Goal: Information Seeking & Learning: Learn about a topic

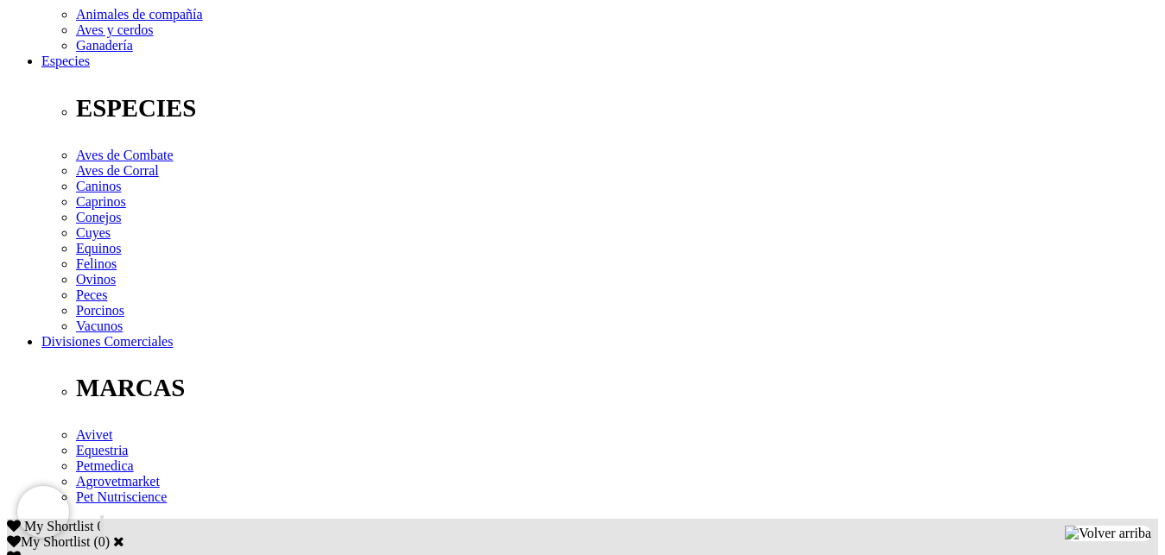
scroll to position [793, 0]
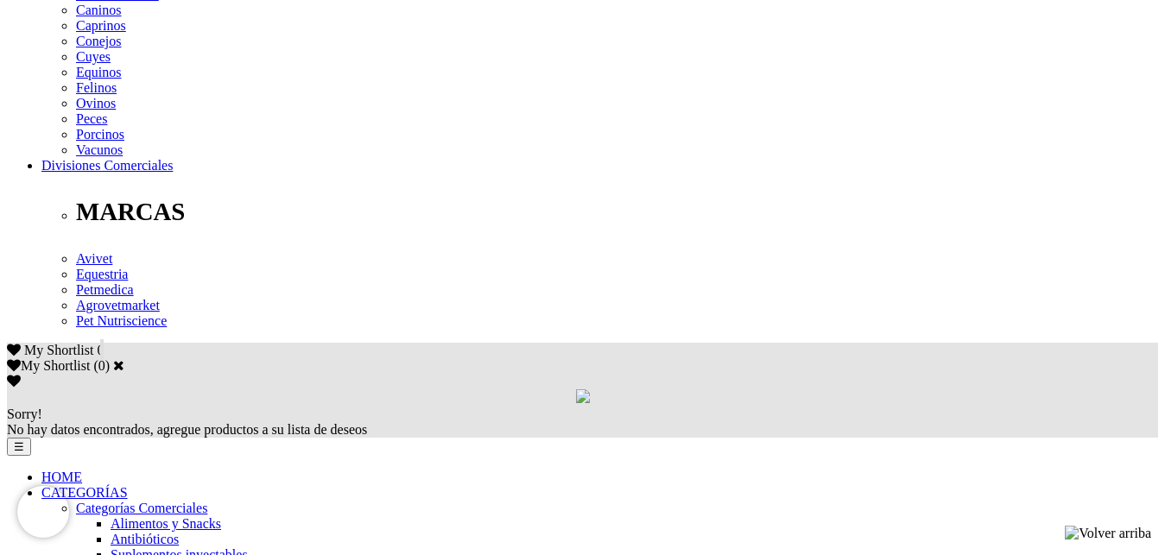
drag, startPoint x: 109, startPoint y: 116, endPoint x: 371, endPoint y: 117, distance: 262.6
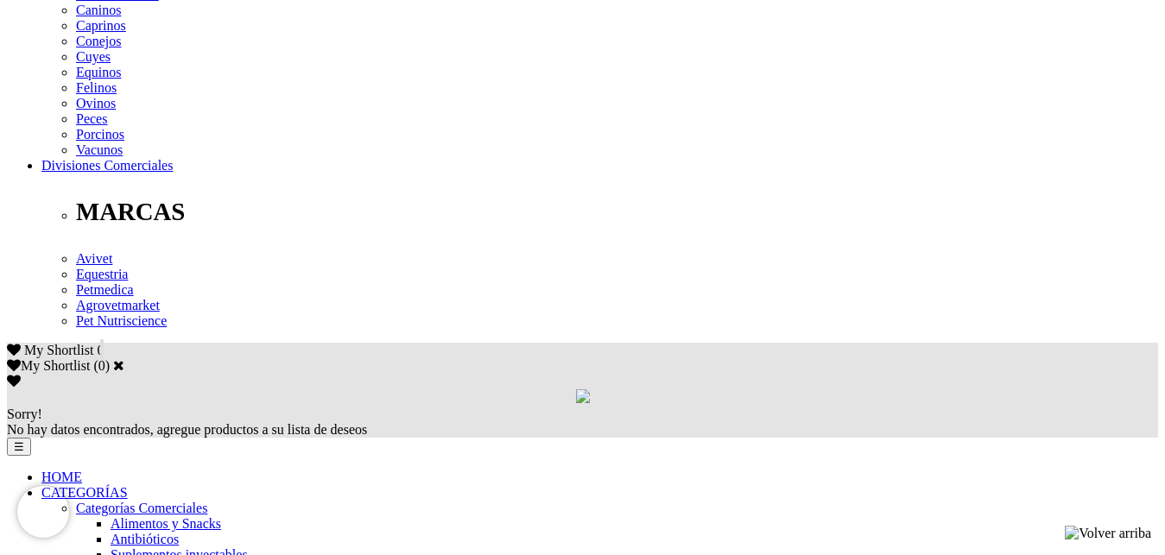
drag, startPoint x: 307, startPoint y: 469, endPoint x: 447, endPoint y: 479, distance: 140.3
copy em "[MEDICAL_DATA]"
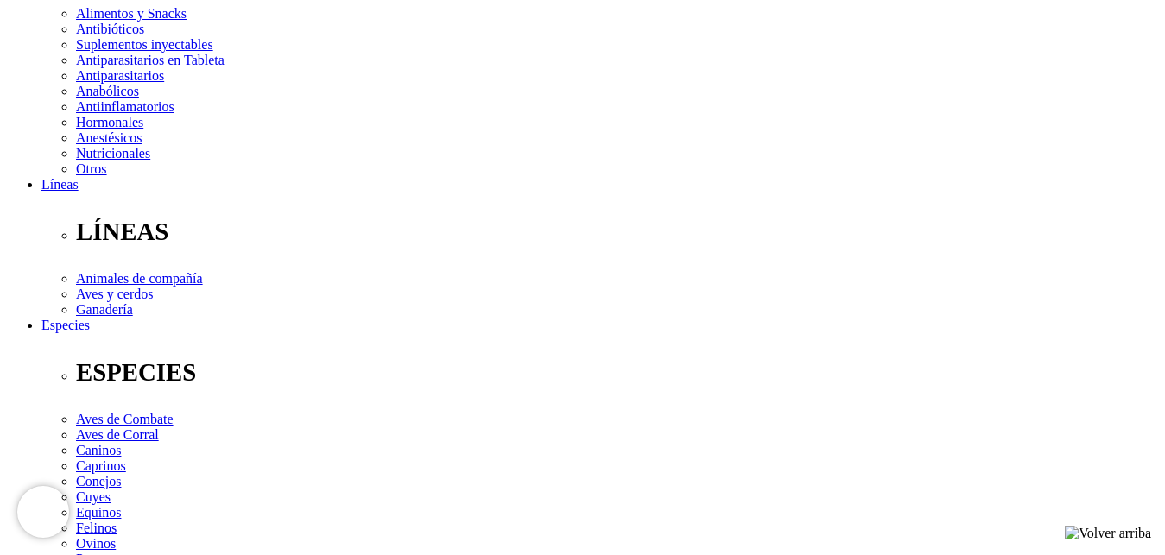
scroll to position [617, 0]
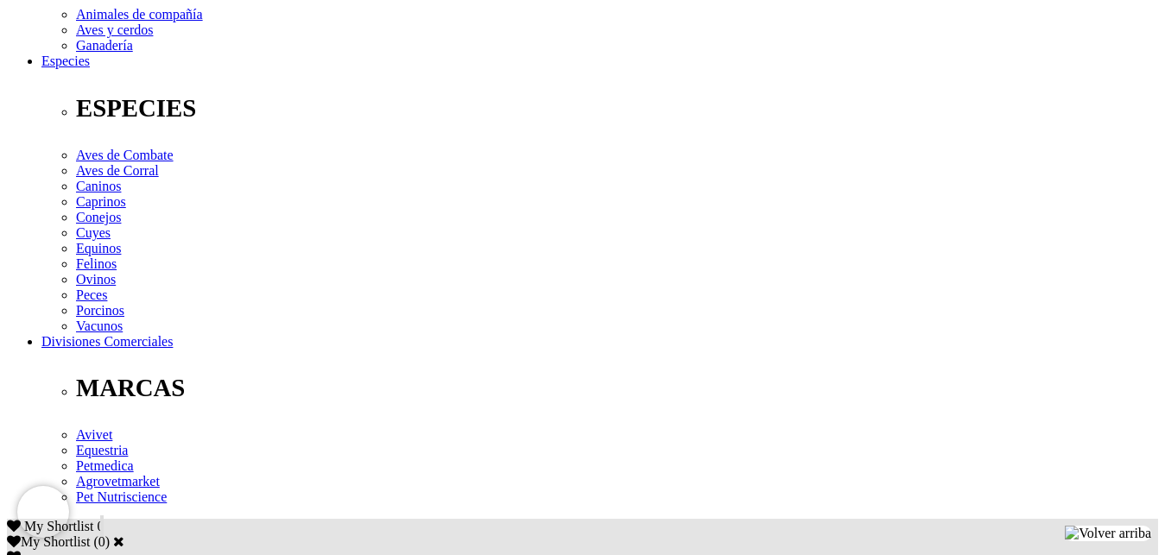
drag, startPoint x: 106, startPoint y: 293, endPoint x: 379, endPoint y: 289, distance: 273.0
copy p "selamectina 60mg excipientes c.s.p. 1ml"
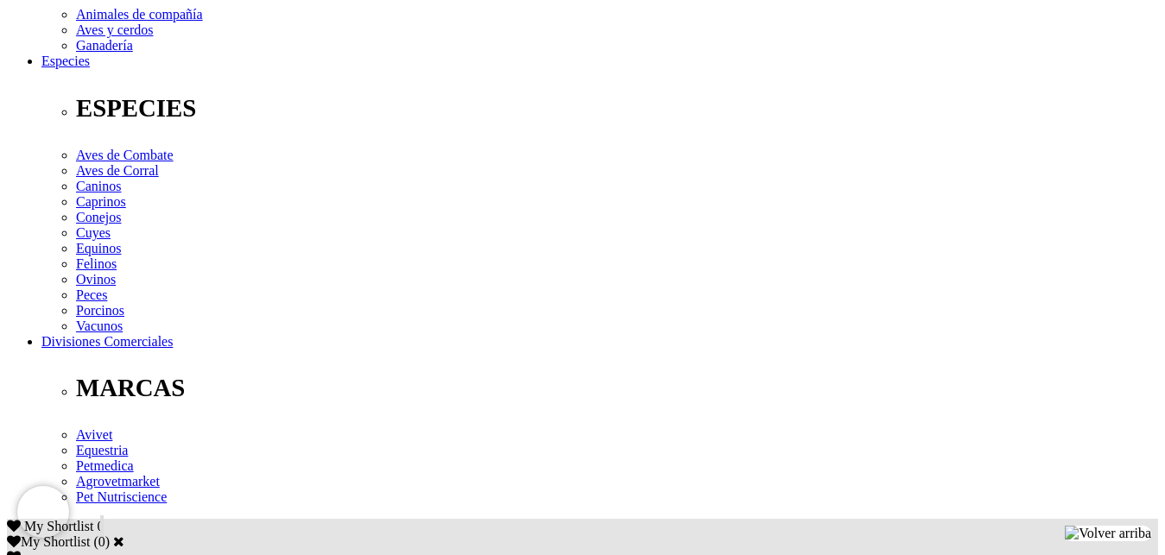
drag, startPoint x: 107, startPoint y: 293, endPoint x: 189, endPoint y: 284, distance: 82.5
copy p "selamectina"
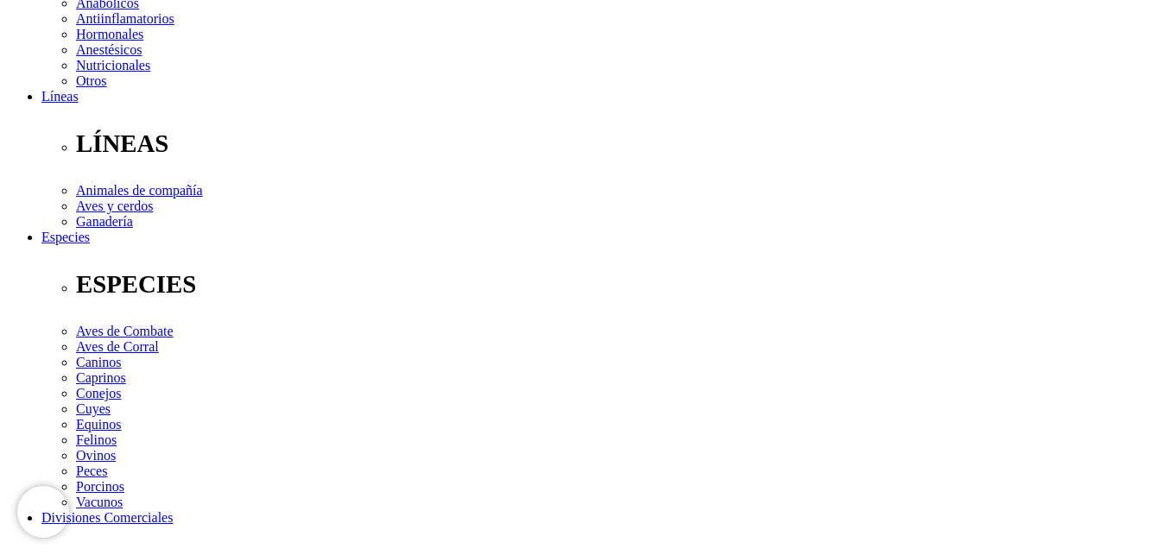
scroll to position [0, 0]
